Goal: Transaction & Acquisition: Purchase product/service

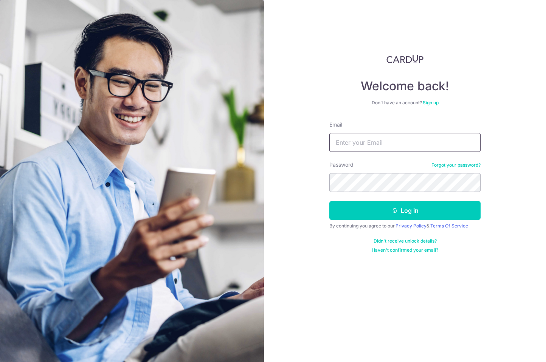
click at [395, 144] on input "Email" at bounding box center [404, 142] width 151 height 19
click at [395, 144] on input "ngkiat13@yahoo" at bounding box center [404, 142] width 151 height 19
type input "[EMAIL_ADDRESS][DOMAIN_NAME]"
click at [329, 201] on button "Log in" at bounding box center [404, 210] width 151 height 19
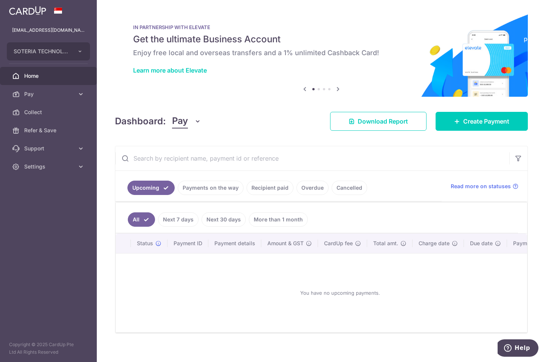
click at [207, 189] on link "Payments on the way" at bounding box center [211, 188] width 66 height 14
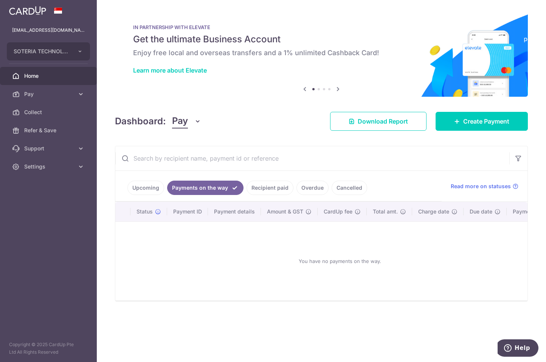
click at [265, 189] on link "Recipient paid" at bounding box center [270, 188] width 47 height 14
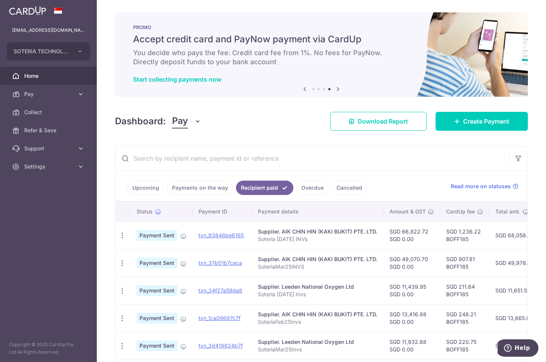
click at [149, 185] on link "Upcoming" at bounding box center [145, 188] width 37 height 14
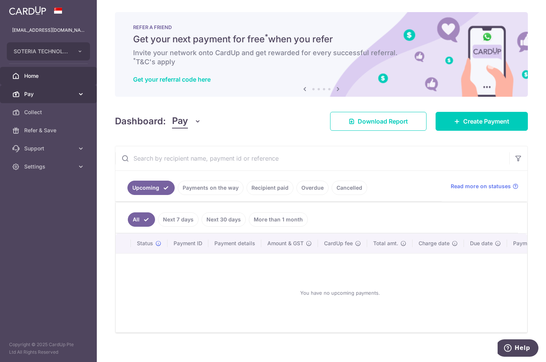
click at [42, 93] on span "Pay" at bounding box center [49, 94] width 50 height 8
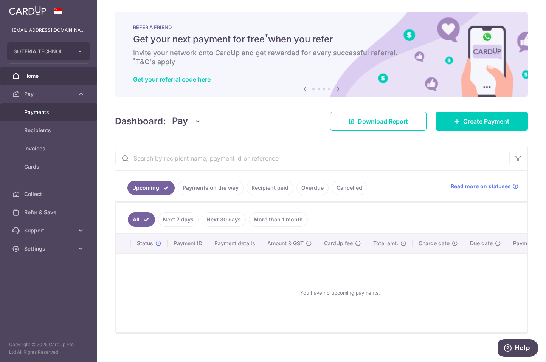
click at [38, 112] on span "Payments" at bounding box center [49, 113] width 50 height 8
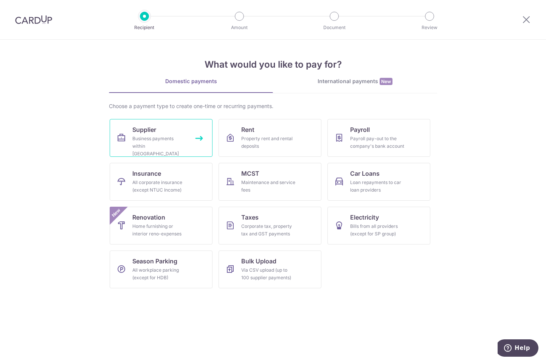
click at [151, 141] on div "Business payments within Singapore" at bounding box center [159, 146] width 54 height 23
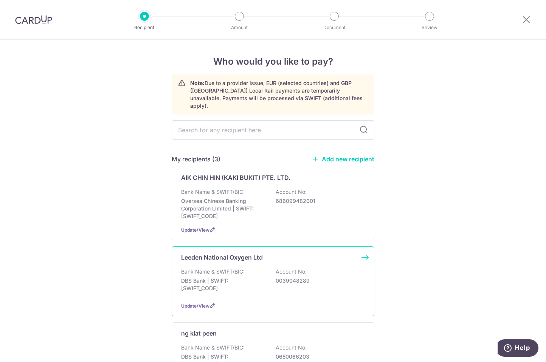
click at [216, 268] on p "Bank Name & SWIFT/BIC:" at bounding box center [213, 272] width 64 height 8
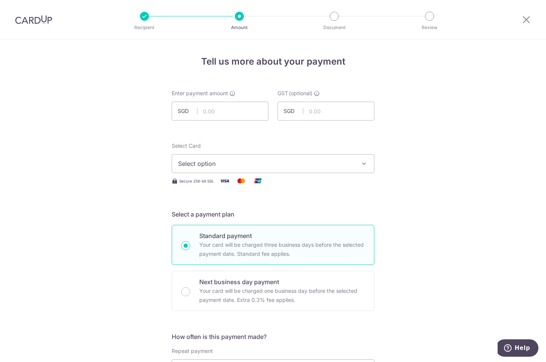
click at [227, 110] on input "text" at bounding box center [220, 111] width 97 height 19
type input "18,034.78"
click at [226, 162] on span "Select option" at bounding box center [266, 163] width 176 height 9
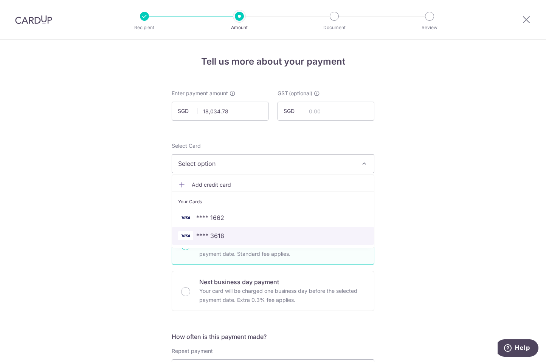
click at [219, 233] on span "**** 3618" at bounding box center [210, 235] width 28 height 9
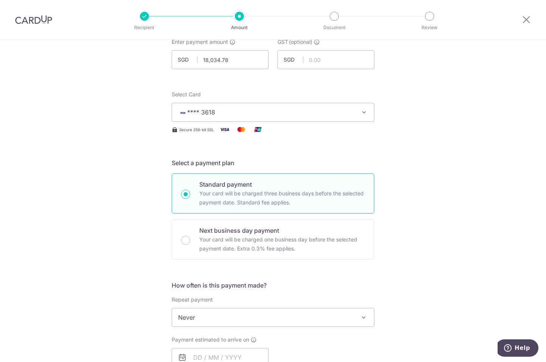
scroll to position [113, 0]
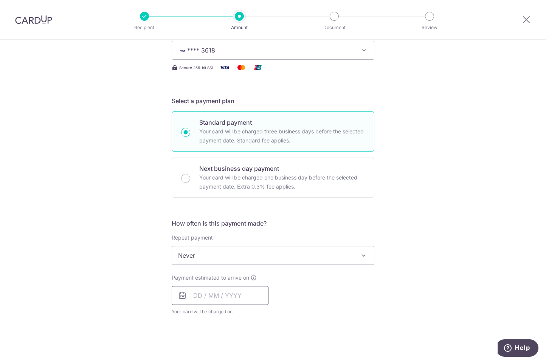
click at [203, 299] on input "text" at bounding box center [220, 295] width 97 height 19
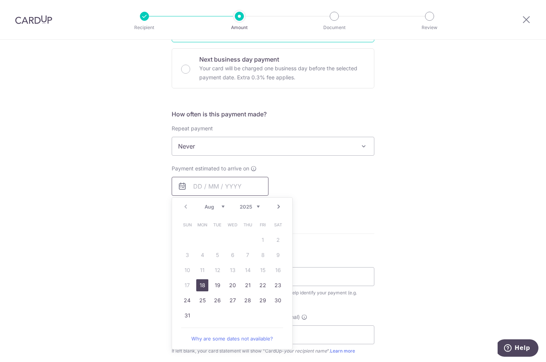
scroll to position [227, 0]
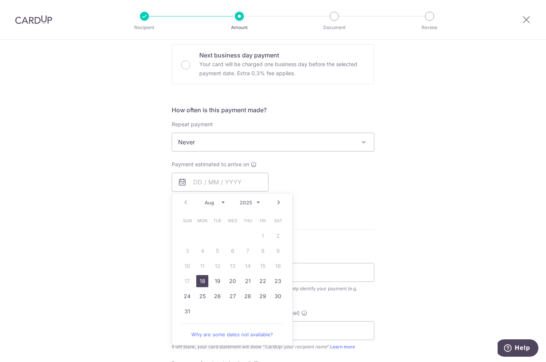
click at [199, 283] on link "18" at bounding box center [202, 281] width 12 height 12
type input "18/08/2025"
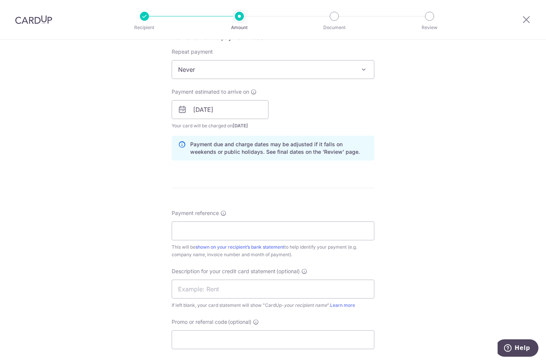
scroll to position [303, 0]
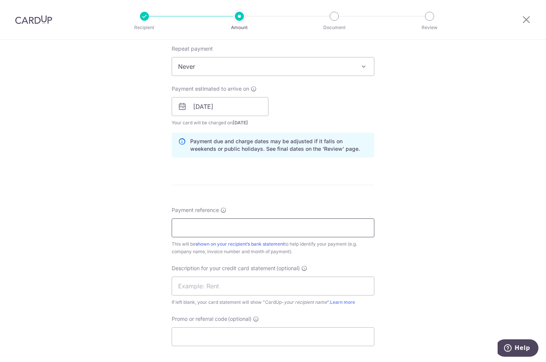
click at [245, 227] on input "Payment reference" at bounding box center [273, 228] width 203 height 19
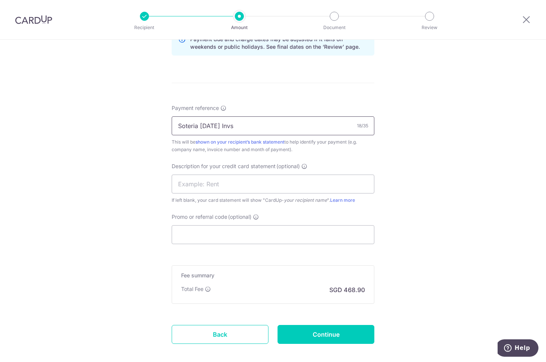
scroll to position [416, 0]
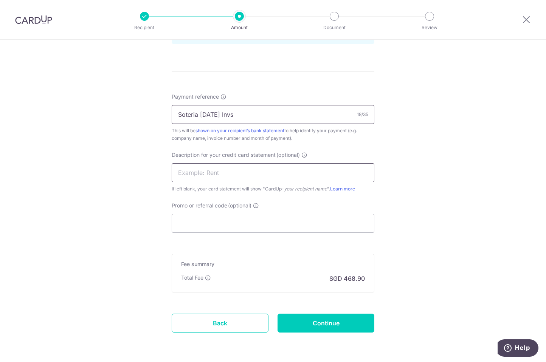
type input "Soteria Jun25 Invs"
click at [211, 175] on input "text" at bounding box center [273, 172] width 203 height 19
click at [219, 174] on input "Leeden Jun25 In" at bounding box center [273, 172] width 203 height 19
drag, startPoint x: 214, startPoint y: 172, endPoint x: 132, endPoint y: 173, distance: 81.3
click at [132, 173] on div "Tell us more about your payment Enter payment amount SGD 18,034.78 18034.78 GST…" at bounding box center [273, 7] width 546 height 766
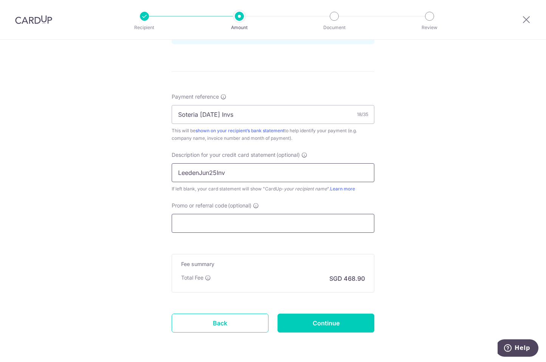
type input "LeedenJun25Inv"
drag, startPoint x: 185, startPoint y: 225, endPoint x: 186, endPoint y: 219, distance: 6.9
click at [185, 225] on input "Promo or referral code (optional)" at bounding box center [273, 223] width 203 height 19
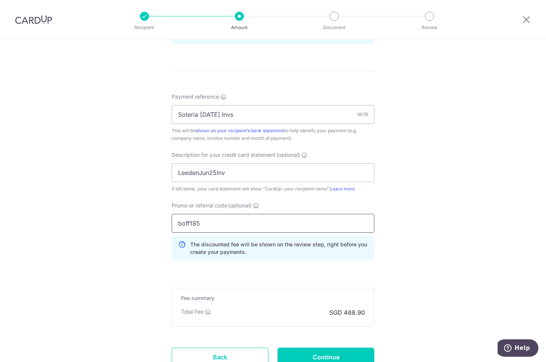
type input "boff185"
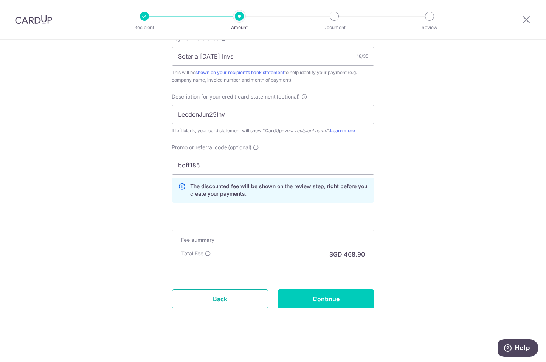
scroll to position [477, 0]
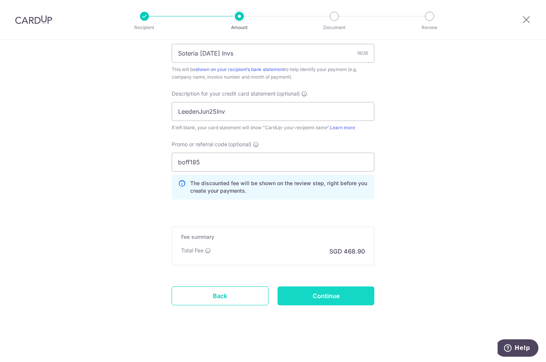
click at [316, 296] on input "Continue" at bounding box center [326, 296] width 97 height 19
type input "Create Schedule"
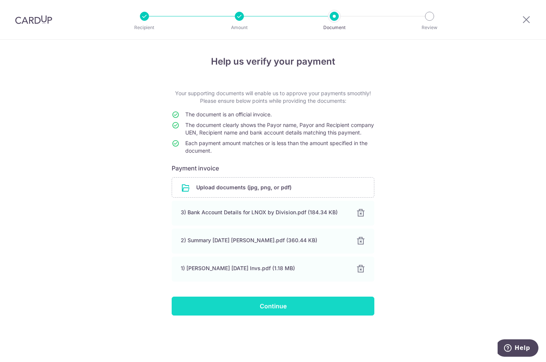
click at [281, 316] on input "Continue" at bounding box center [273, 306] width 203 height 19
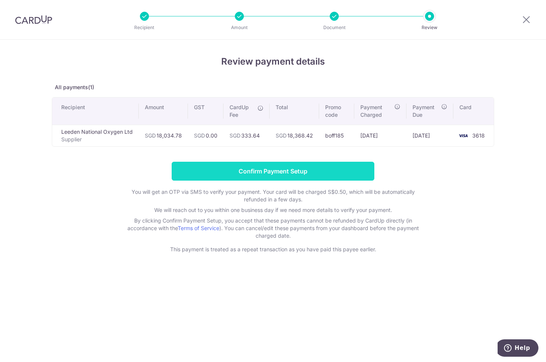
click at [288, 174] on input "Confirm Payment Setup" at bounding box center [273, 171] width 203 height 19
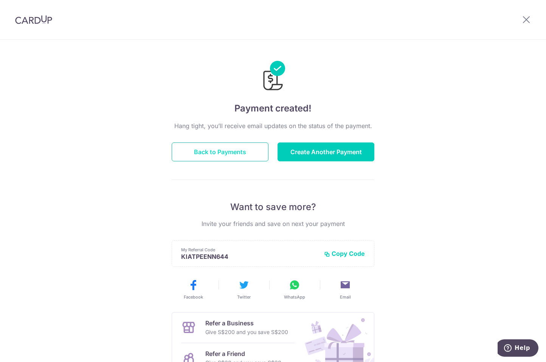
click at [224, 150] on button "Back to Payments" at bounding box center [220, 152] width 97 height 19
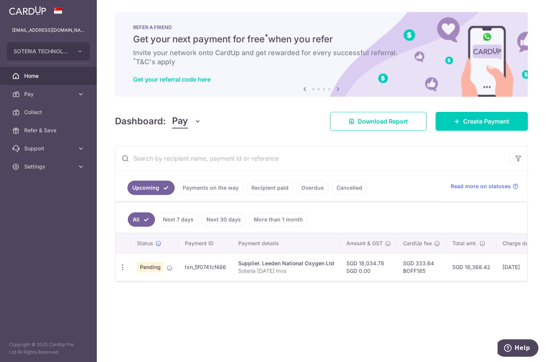
click at [36, 78] on span "Home" at bounding box center [49, 76] width 50 height 8
